Goal: Transaction & Acquisition: Purchase product/service

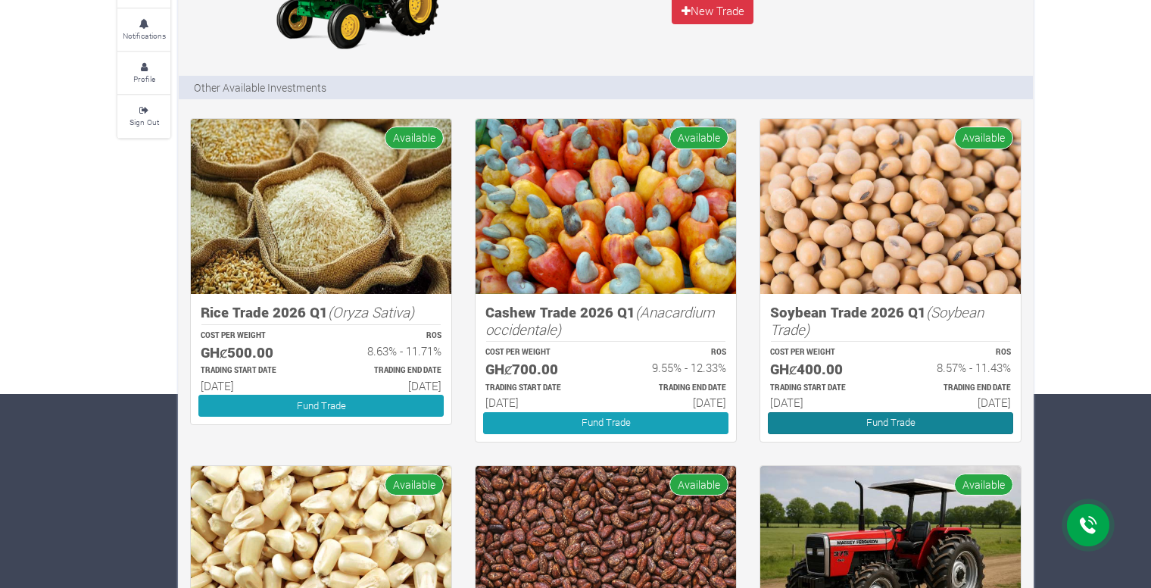
scroll to position [195, 0]
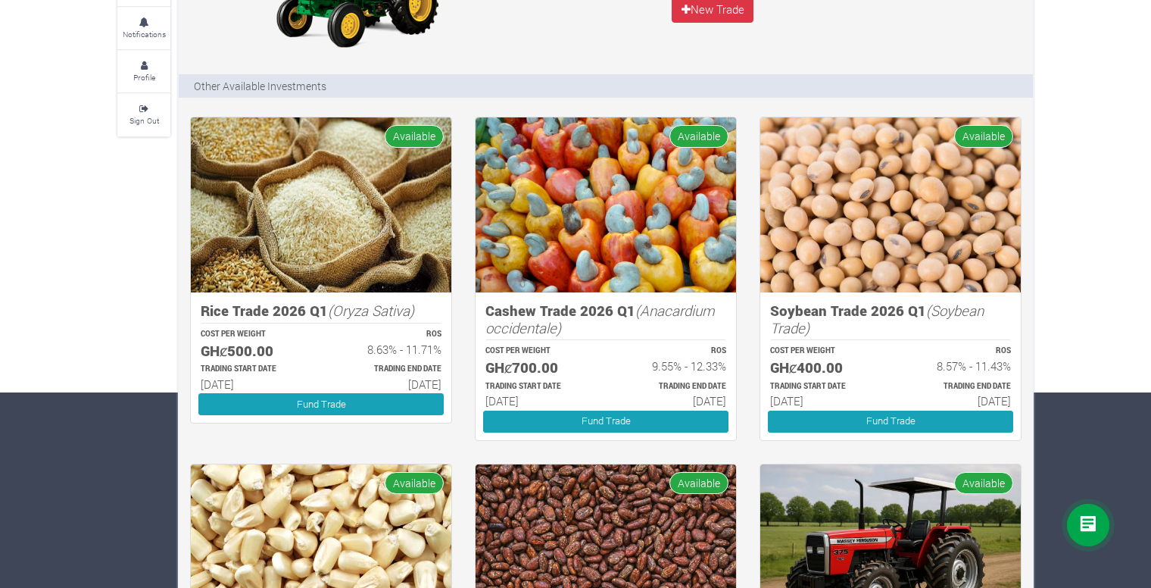
click at [878, 282] on img at bounding box center [890, 204] width 261 height 175
click at [878, 315] on h5 "Soybean Trade 2026 Q1 (Soybean Trade)" at bounding box center [890, 319] width 241 height 34
click at [807, 370] on h5 "GHȼ400.00" at bounding box center [823, 367] width 107 height 17
click at [838, 413] on link "Fund Trade" at bounding box center [890, 421] width 245 height 22
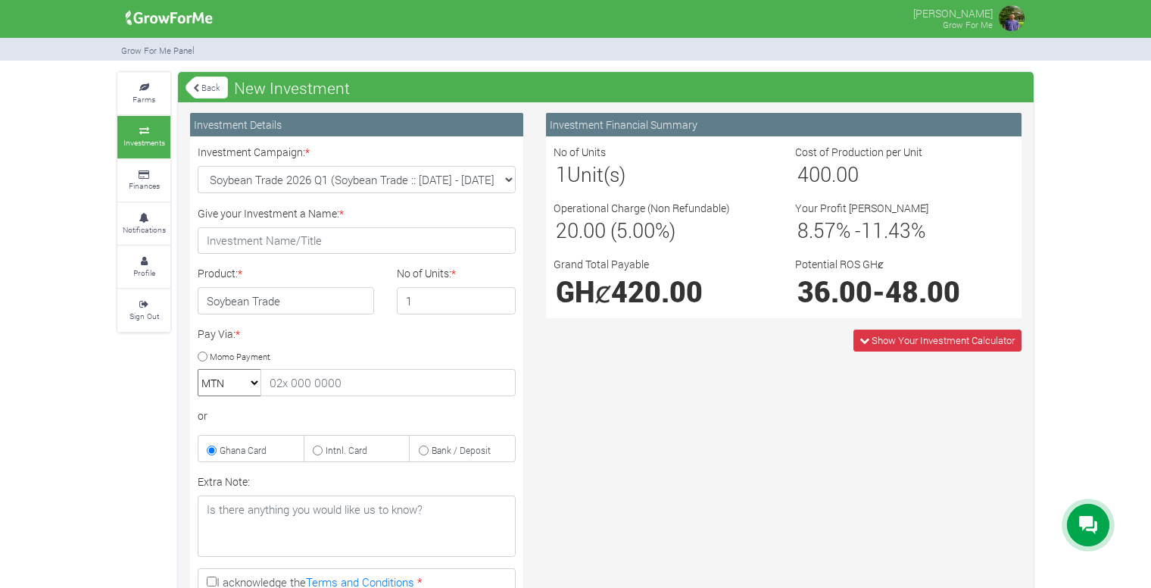
scroll to position [1, 0]
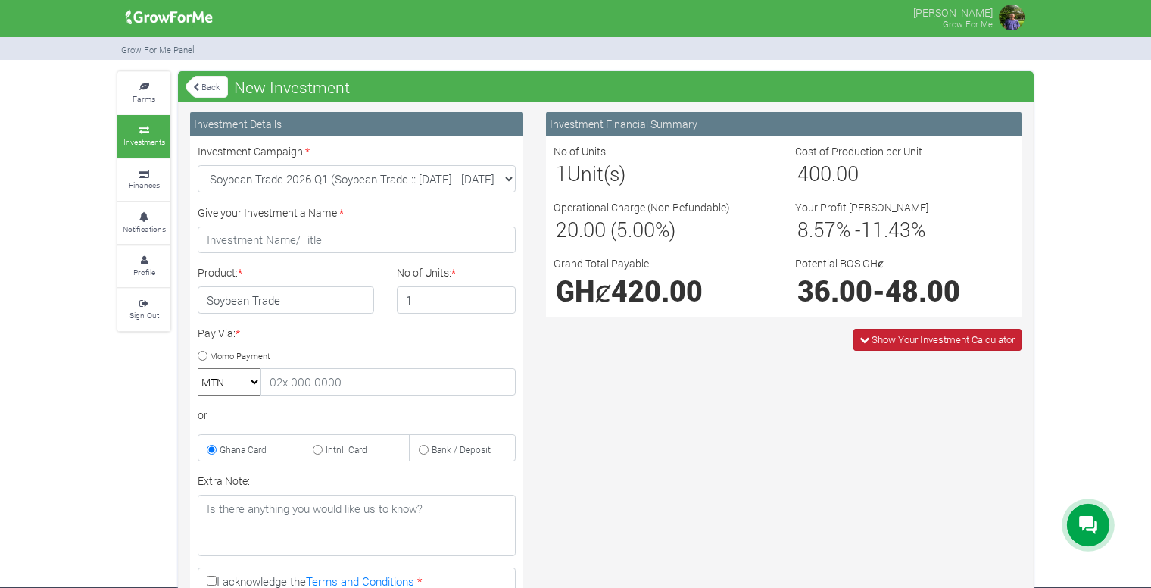
click at [860, 339] on icon at bounding box center [865, 340] width 10 height 10
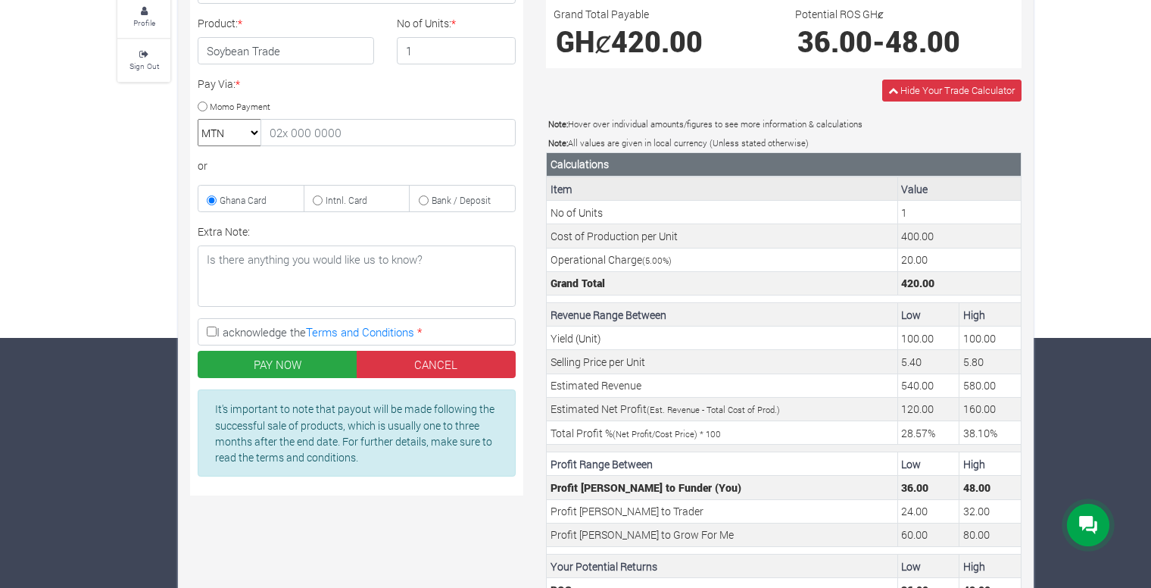
scroll to position [312, 0]
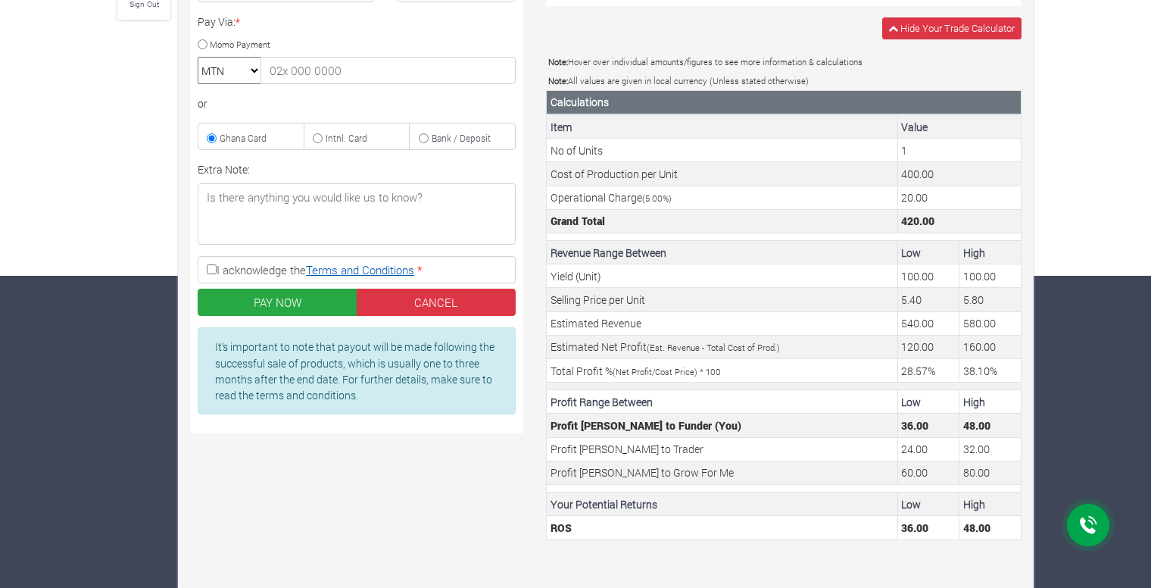
click at [405, 266] on link "Terms and Conditions" at bounding box center [360, 269] width 108 height 15
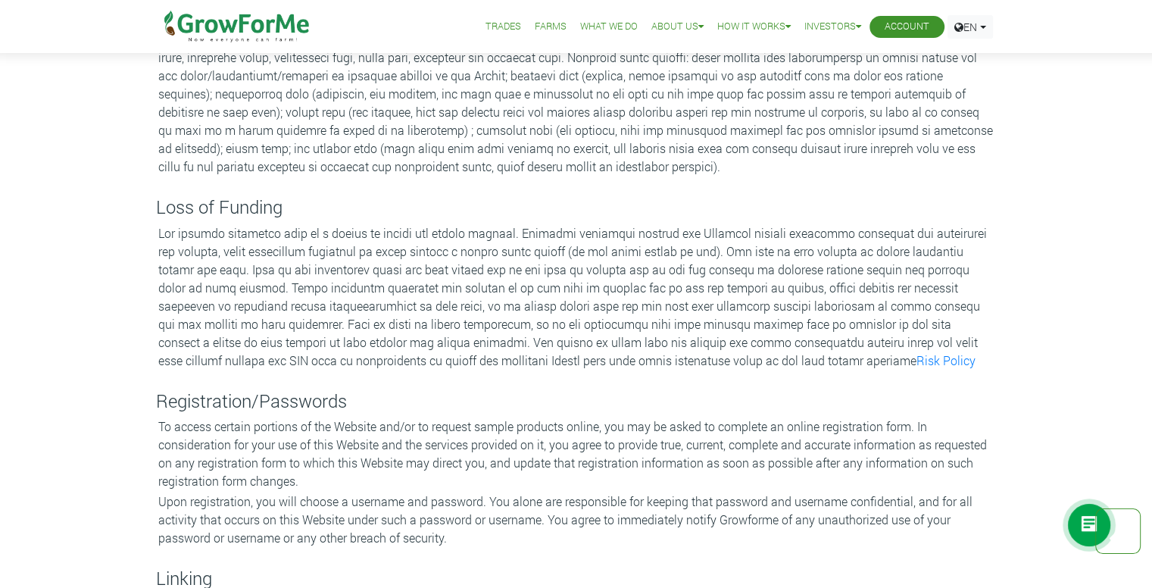
scroll to position [607, 0]
drag, startPoint x: 159, startPoint y: 230, endPoint x: 688, endPoint y: 358, distance: 543.9
click at [688, 358] on p "Risk Policy" at bounding box center [576, 297] width 836 height 145
